Goal: Task Accomplishment & Management: Manage account settings

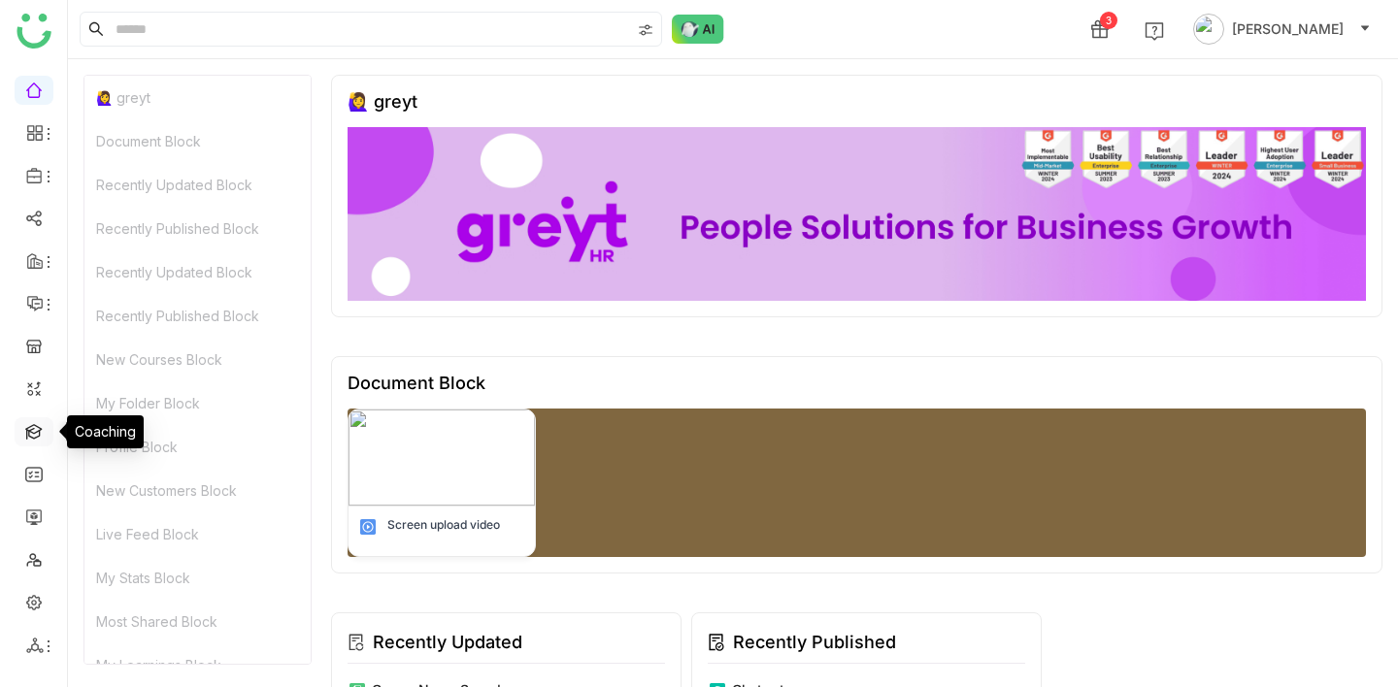
click at [40, 433] on link at bounding box center [33, 430] width 17 height 17
click at [26, 434] on link at bounding box center [33, 430] width 17 height 17
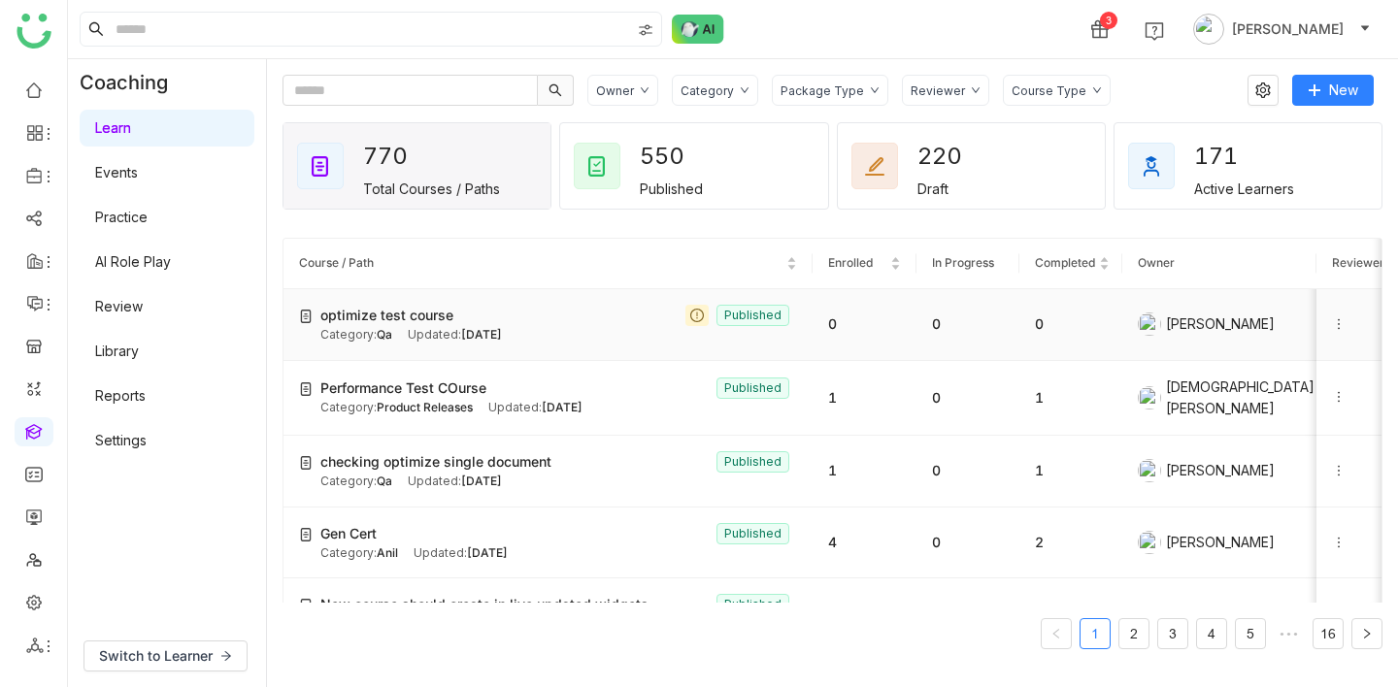
click at [456, 301] on td "optimize test course Published Category: Qa Updated: [DATE]" at bounding box center [547, 325] width 529 height 72
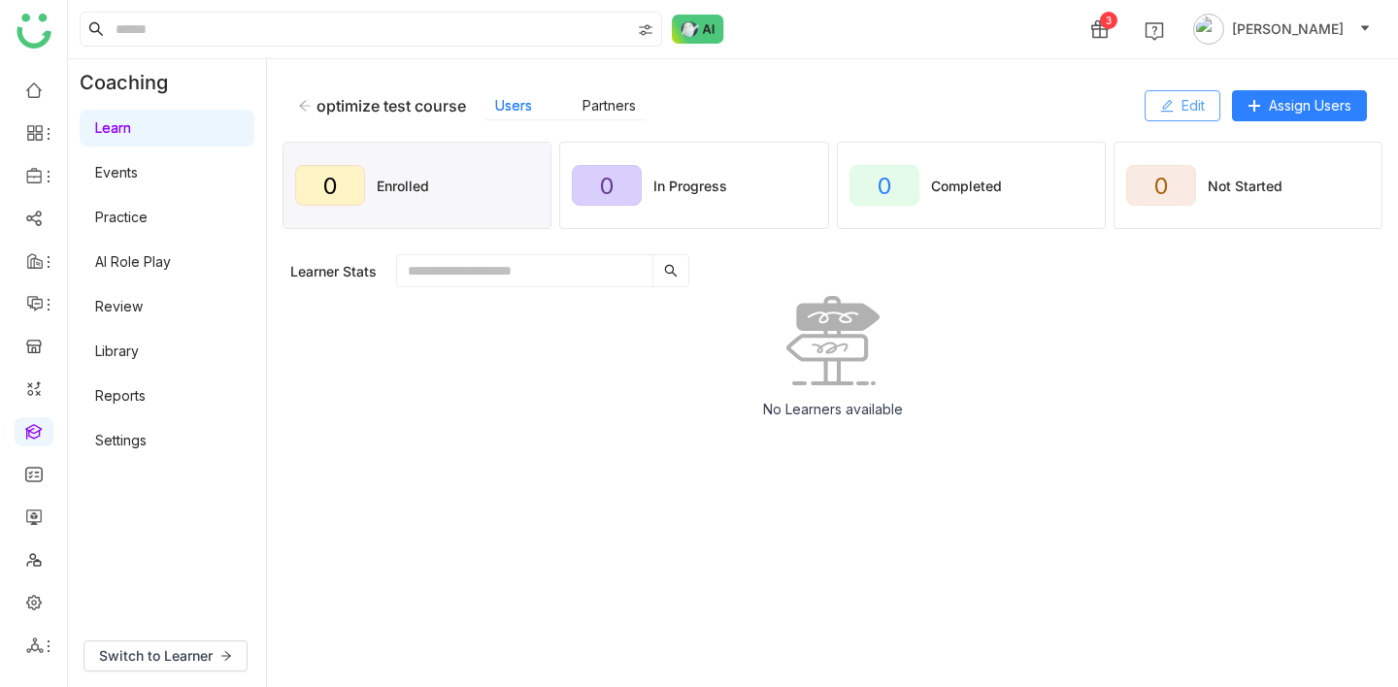
click at [1201, 92] on button "Edit" at bounding box center [1183, 105] width 76 height 31
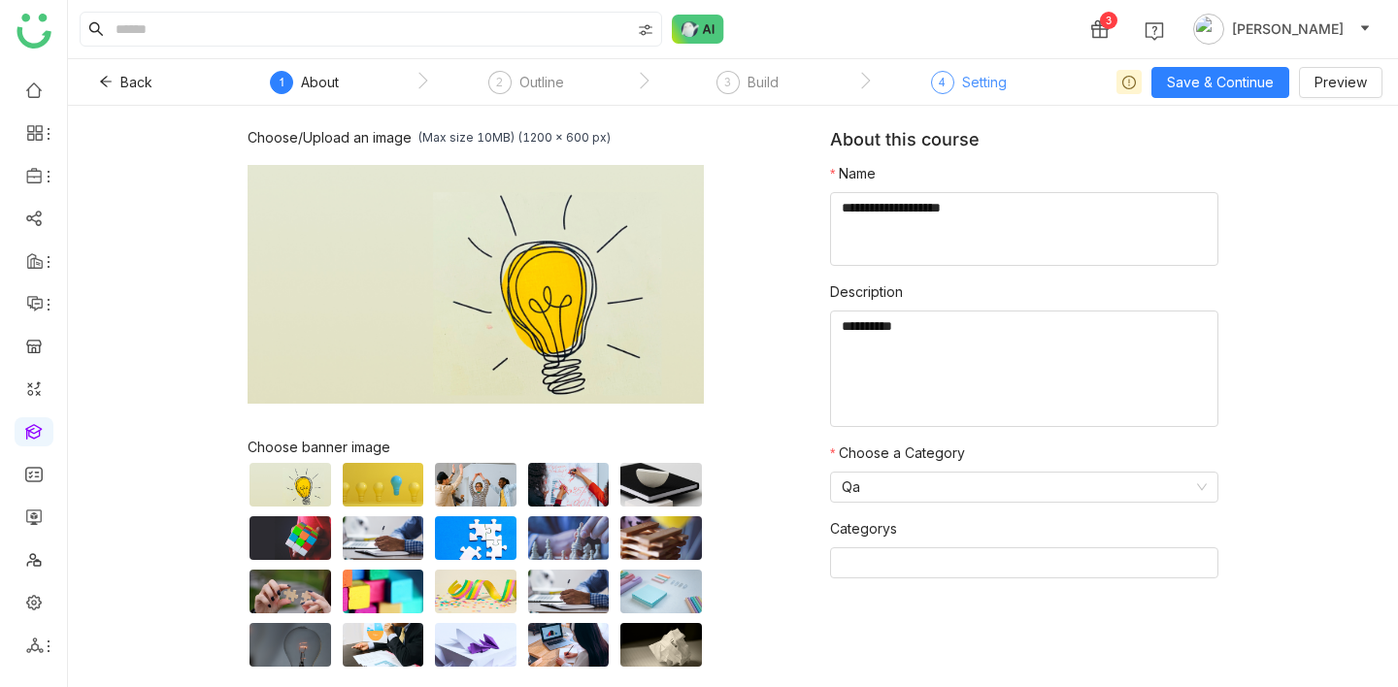
click at [983, 81] on div "Setting" at bounding box center [984, 82] width 45 height 23
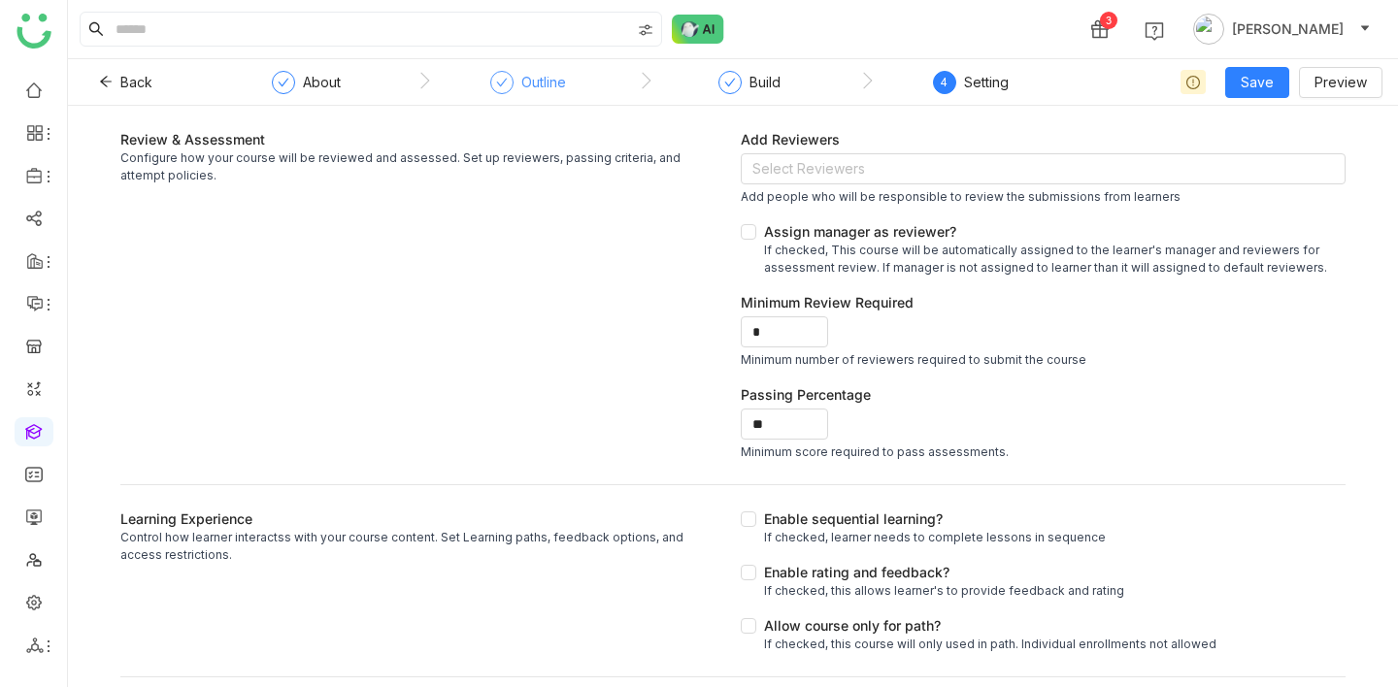
click at [555, 73] on div "Outline" at bounding box center [543, 82] width 45 height 23
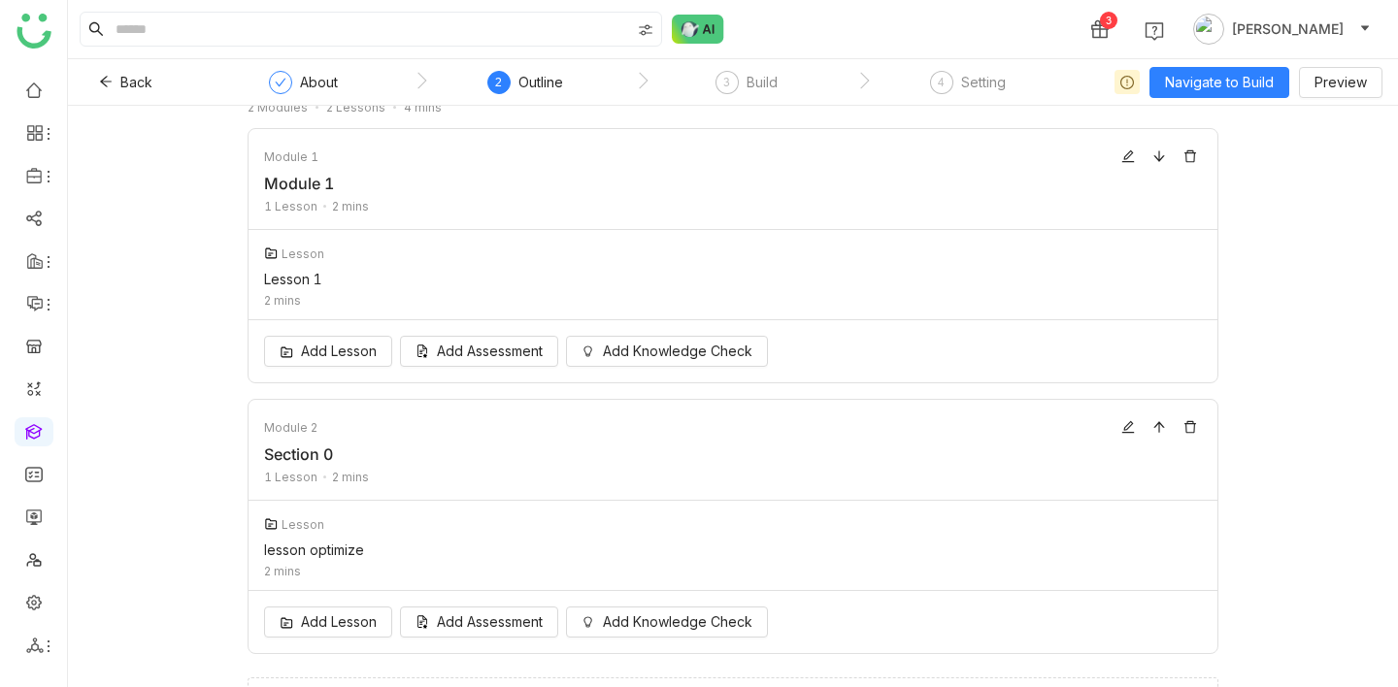
scroll to position [76, 0]
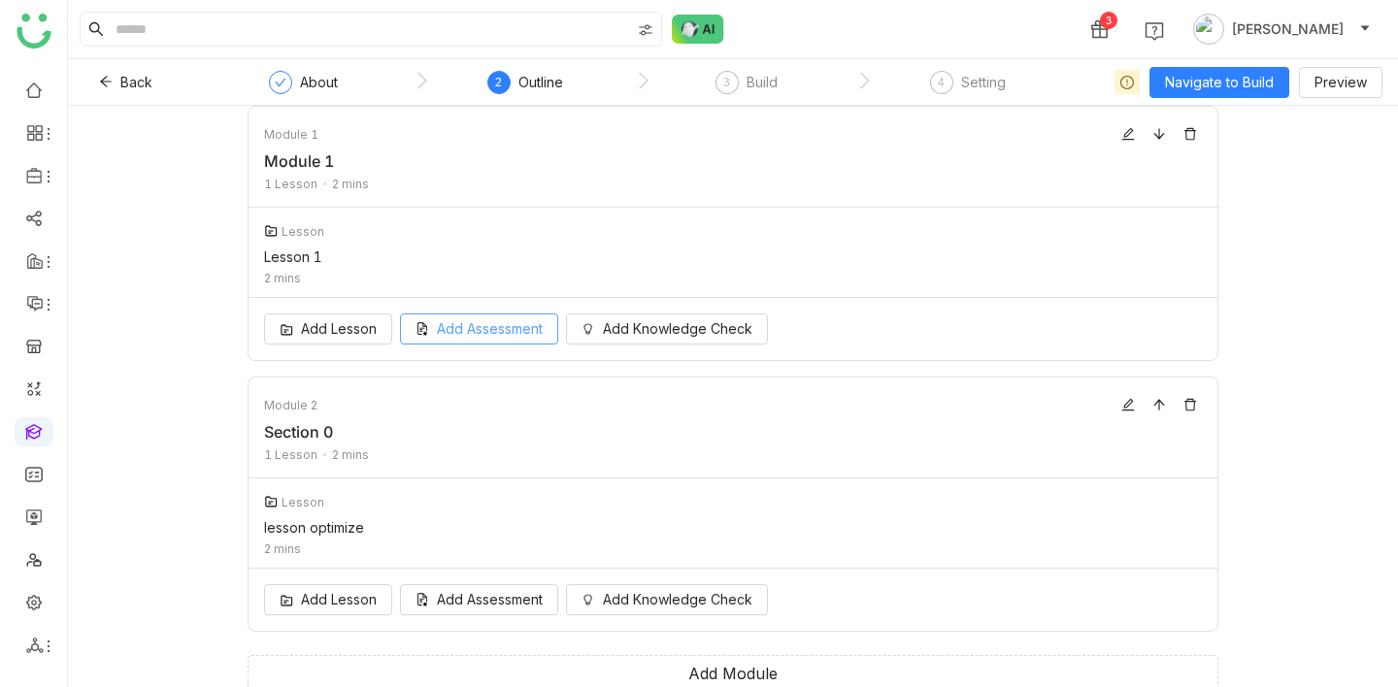
click at [447, 337] on span "Add Assessment" at bounding box center [490, 328] width 106 height 21
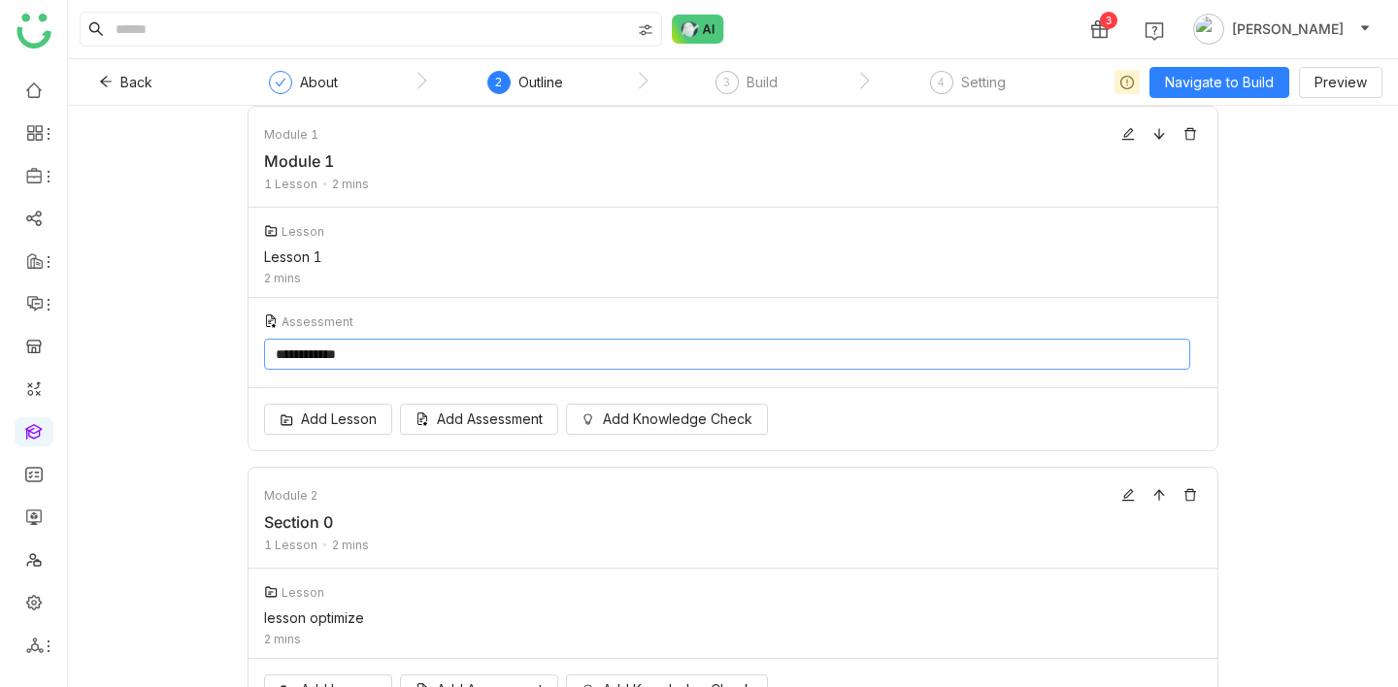
scroll to position [168, 0]
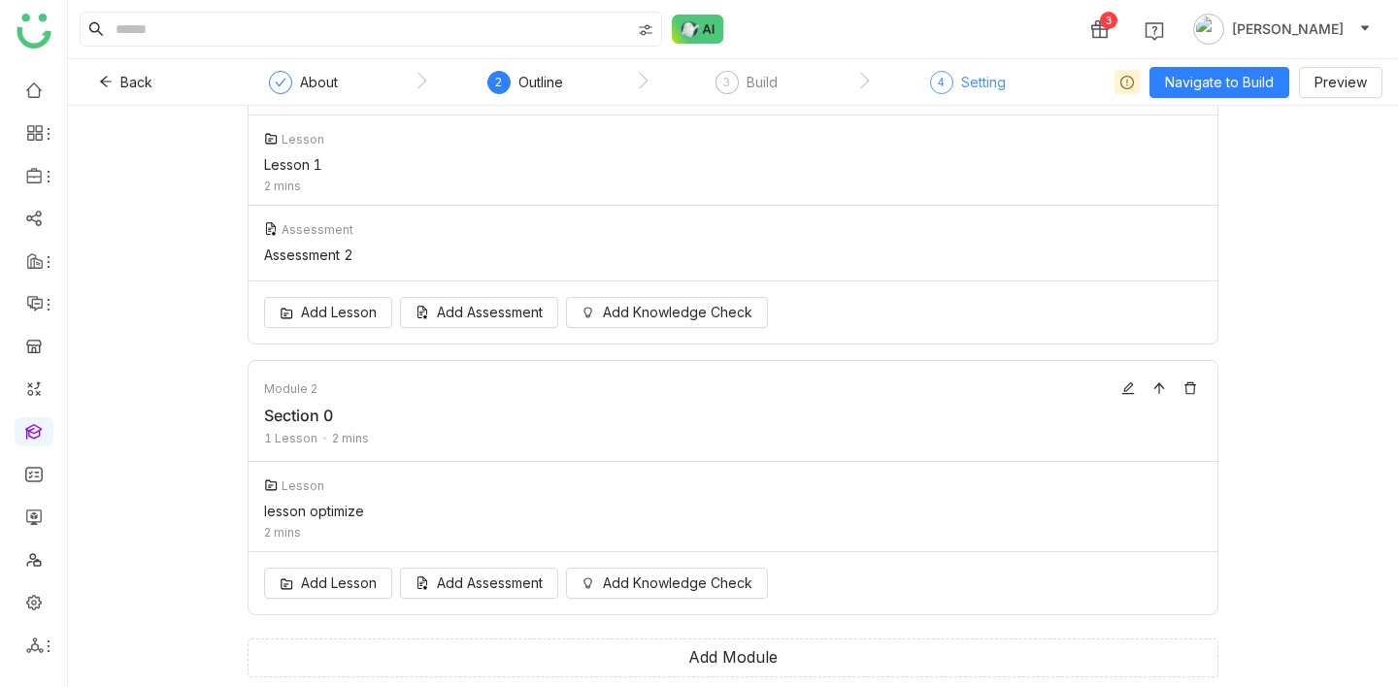
click at [976, 80] on div "Setting" at bounding box center [983, 82] width 45 height 23
